Goal: Task Accomplishment & Management: Use online tool/utility

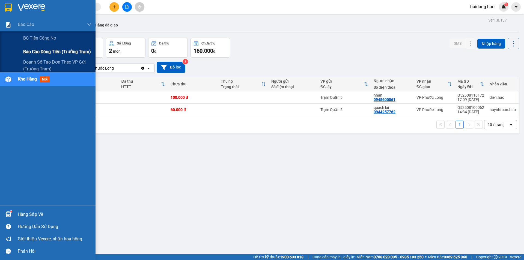
click at [43, 48] on div "Báo cáo dòng tiền (trưởng trạm)" at bounding box center [57, 52] width 68 height 14
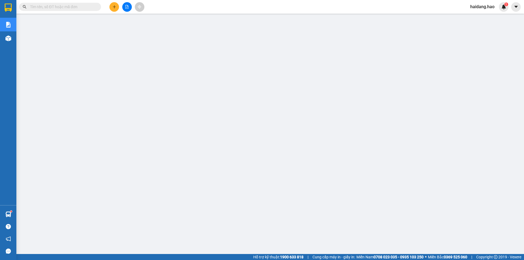
click at [113, 7] on icon "plus" at bounding box center [115, 7] width 4 height 4
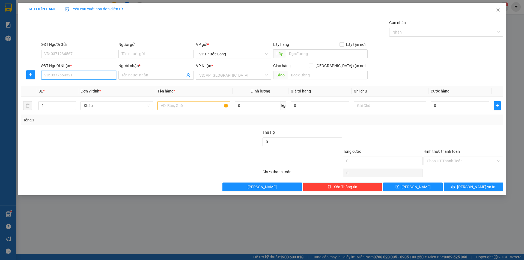
click at [92, 74] on input "SĐT Người Nhận *" at bounding box center [78, 75] width 75 height 9
paste input "[PHONE_NUMBER]"
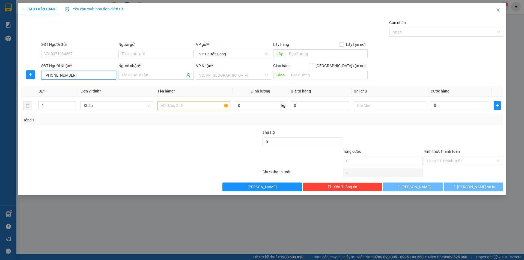
click at [51, 72] on input "[PHONE_NUMBER]" at bounding box center [78, 75] width 75 height 9
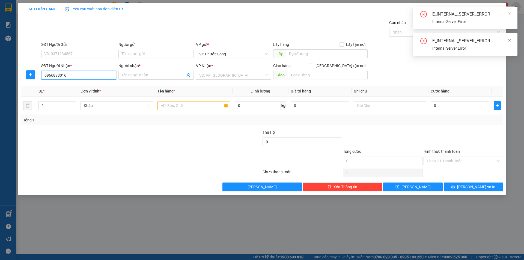
type input "0966898016"
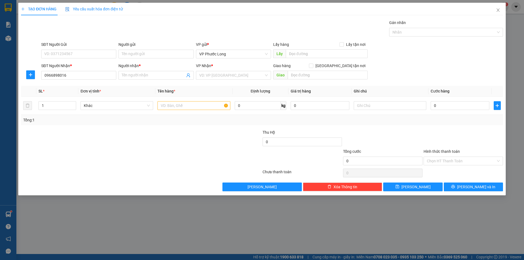
drag, startPoint x: 170, startPoint y: 139, endPoint x: 158, endPoint y: 125, distance: 19.1
click at [167, 135] on div at bounding box center [100, 138] width 161 height 19
click at [153, 75] on input "Người nhận *" at bounding box center [153, 75] width 63 height 6
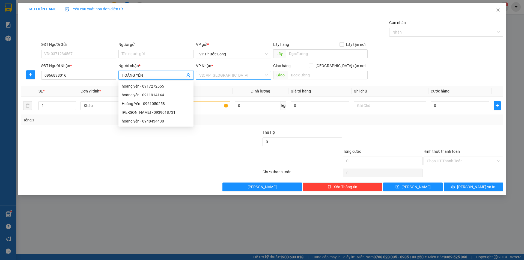
type input "HOÀNG YẾN"
click at [218, 75] on input "search" at bounding box center [231, 75] width 65 height 8
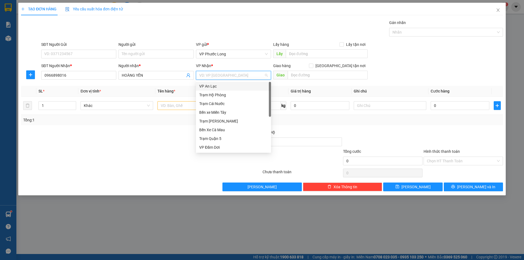
click at [225, 85] on div "VP An Lạc" at bounding box center [233, 86] width 69 height 6
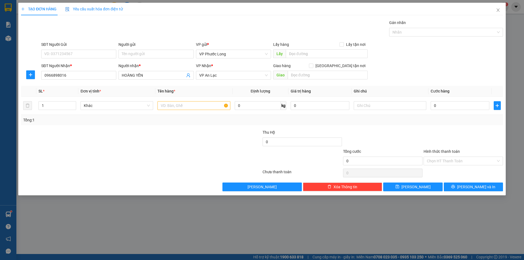
click at [227, 150] on div at bounding box center [222, 158] width 81 height 19
click at [184, 106] on input "text" at bounding box center [194, 105] width 73 height 9
type input "BAO"
click at [397, 115] on div "SL * Đơn vị tính * Tên hàng * Định lượng Giá trị hàng Ghi chú Cước hàng 1 Khác …" at bounding box center [262, 105] width 482 height 39
click at [453, 110] on input "0" at bounding box center [460, 105] width 59 height 9
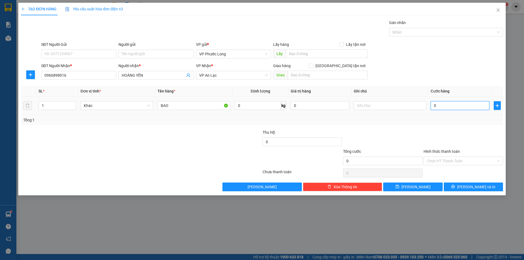
click at [454, 107] on input "0" at bounding box center [460, 105] width 59 height 9
type input "004"
type input "4"
type input "0.040"
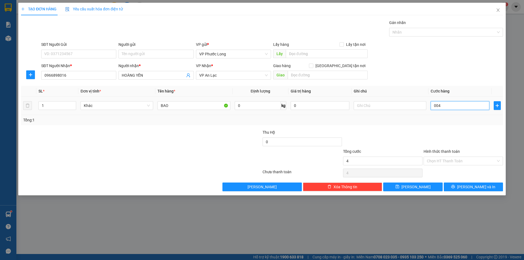
type input "40"
click at [438, 127] on div "Transit Pickup Surcharge Ids Transit Deliver Surcharge Ids Transit Deliver Surc…" at bounding box center [262, 106] width 482 height 172
type input "40.000"
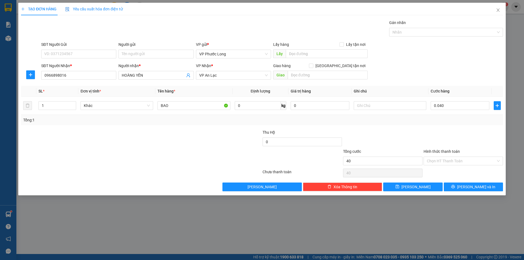
type input "40.000"
click at [437, 188] on button "[PERSON_NAME]" at bounding box center [412, 187] width 59 height 9
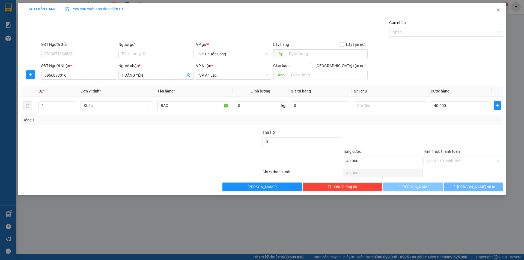
type input "0"
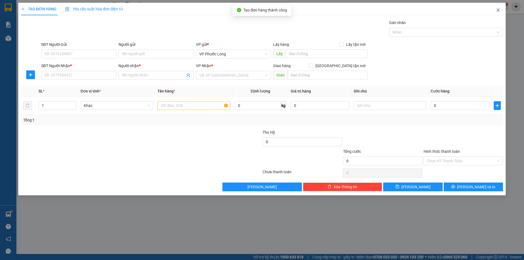
click at [499, 13] on span "Close" at bounding box center [498, 10] width 15 height 15
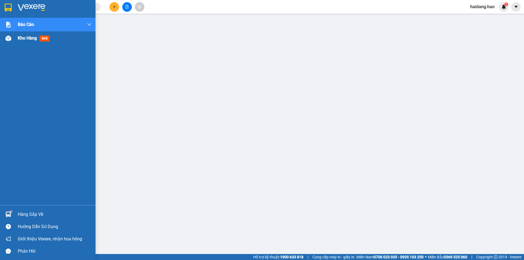
click at [8, 42] on div at bounding box center [9, 39] width 10 height 10
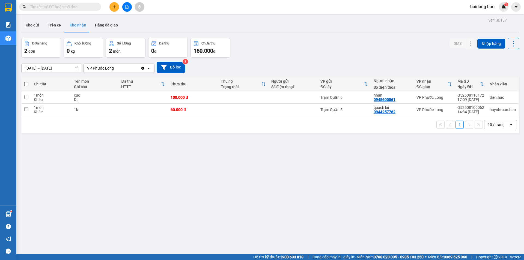
click at [26, 84] on span at bounding box center [26, 84] width 4 height 4
click at [26, 81] on input "checkbox" at bounding box center [26, 81] width 0 height 0
checkbox input "true"
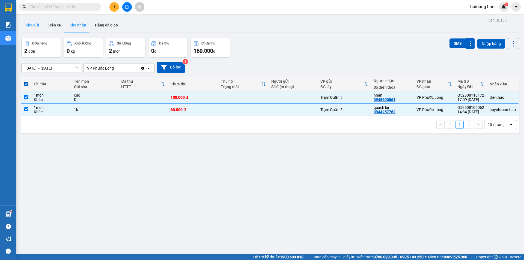
click at [37, 27] on button "Kho gửi" at bounding box center [32, 25] width 22 height 13
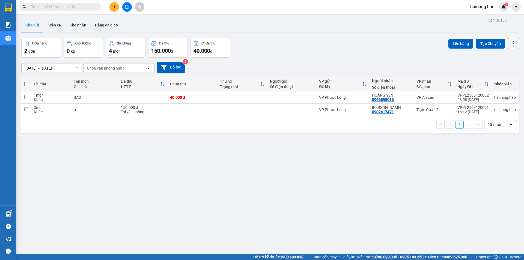
click at [28, 84] on span at bounding box center [26, 84] width 4 height 4
click at [26, 81] on input "checkbox" at bounding box center [26, 81] width 0 height 0
checkbox input "true"
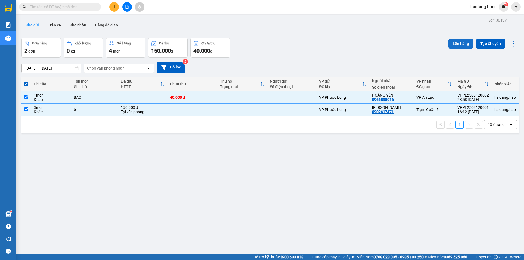
click at [465, 44] on button "Lên hàng" at bounding box center [461, 44] width 25 height 10
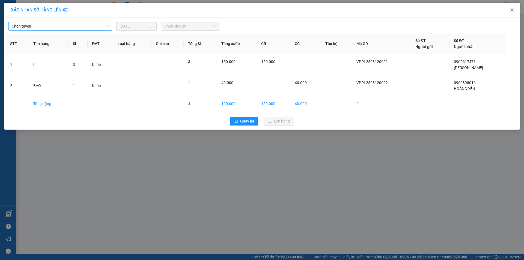
click at [90, 27] on span "Chọn tuyến" at bounding box center [60, 26] width 97 height 8
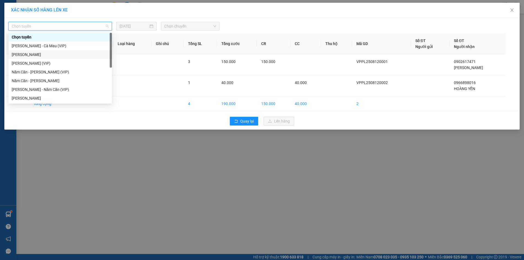
click at [63, 55] on div "[PERSON_NAME]" at bounding box center [60, 55] width 97 height 6
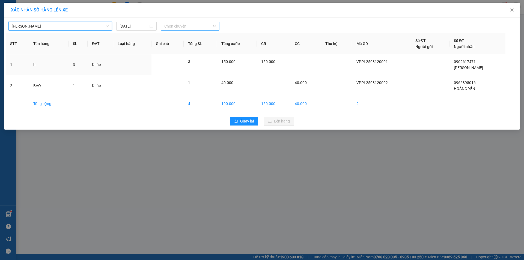
click at [178, 24] on span "Chọn chuyến" at bounding box center [190, 26] width 52 height 8
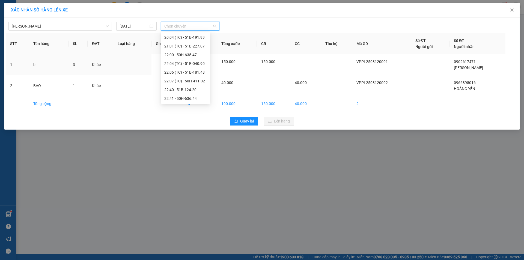
scroll to position [105, 0]
click at [193, 90] on div "22:40 - 51B-124.20" at bounding box center [185, 90] width 43 height 6
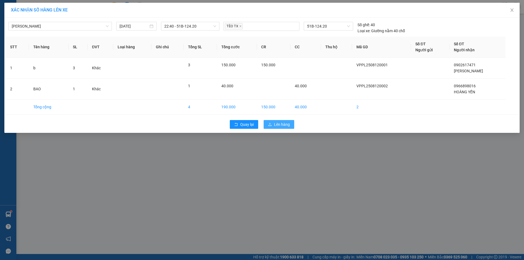
click at [273, 122] on button "Lên hàng" at bounding box center [279, 124] width 31 height 9
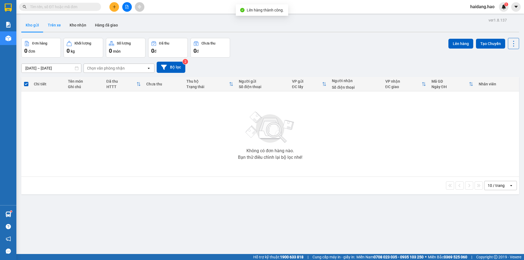
click at [58, 26] on button "Trên xe" at bounding box center [54, 25] width 22 height 13
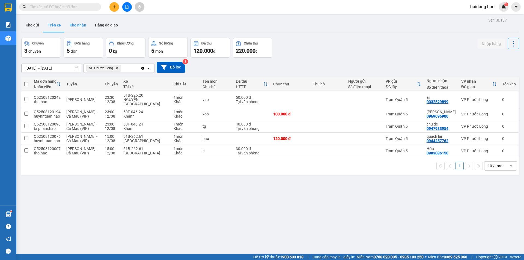
drag, startPoint x: 87, startPoint y: 19, endPoint x: 84, endPoint y: 21, distance: 4.1
click at [85, 20] on button "Kho nhận" at bounding box center [77, 25] width 25 height 13
